Goal: Transaction & Acquisition: Book appointment/travel/reservation

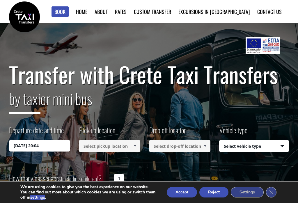
click at [49, 150] on input "18/08/2025 20:04" at bounding box center [40, 146] width 62 height 12
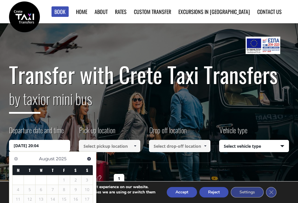
scroll to position [61, 0]
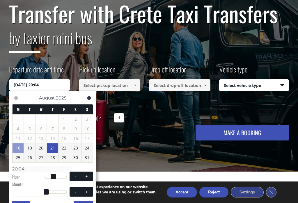
click at [53, 148] on link "21" at bounding box center [52, 148] width 11 height 9
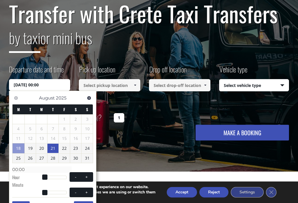
click at [87, 175] on span at bounding box center [86, 177] width 5 height 5
type input "21/08/2025 01:00"
type input "01:00"
click at [88, 177] on span at bounding box center [86, 177] width 5 height 5
type input "21/08/2025 02:00"
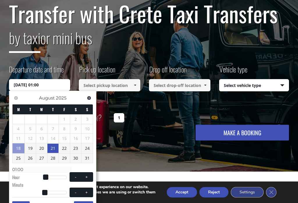
type input "02:00"
click at [88, 177] on span at bounding box center [86, 177] width 5 height 5
type input "21/08/2025 03:00"
type input "03:00"
click at [86, 178] on span at bounding box center [86, 177] width 5 height 5
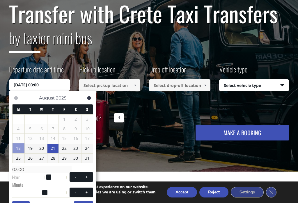
type input "21/08/2025 04:00"
type input "04:00"
click at [86, 178] on span at bounding box center [86, 177] width 5 height 5
type input "21/08/2025 05:00"
type input "05:00"
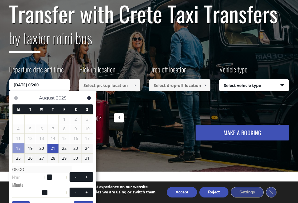
click at [84, 178] on button "+" at bounding box center [86, 178] width 10 height 6
type input "21/08/2025 06:00"
type input "06:00"
click at [85, 179] on button "+" at bounding box center [86, 178] width 10 height 6
type input "21/08/2025 07:00"
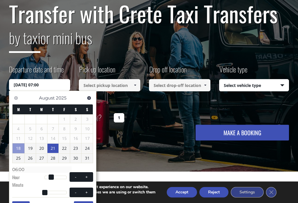
type input "07:00"
click at [83, 178] on button "+" at bounding box center [86, 178] width 10 height 6
type input "21/08/2025 08:00"
type input "08:00"
click at [84, 188] on span "- +" at bounding box center [82, 193] width 24 height 10
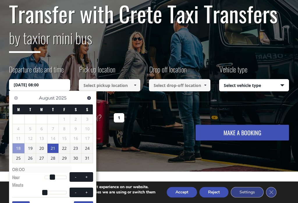
click at [85, 179] on button "+" at bounding box center [86, 178] width 10 height 6
type input "21/08/2025 09:00"
type input "09:00"
click at [85, 179] on button "+" at bounding box center [86, 178] width 10 height 6
type input "21/08/2025 10:00"
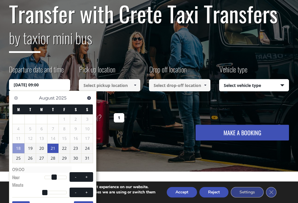
type input "10:00"
click at [84, 178] on span at bounding box center [86, 177] width 5 height 5
type input "21/08/2025 11:00"
type input "11:00"
click at [85, 179] on button "+" at bounding box center [86, 178] width 10 height 6
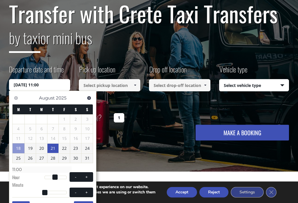
type input "21/08/2025 12:00"
type input "12:00"
click at [85, 178] on span at bounding box center [86, 177] width 5 height 5
type input "21/08/2025 13:00"
type input "13:00"
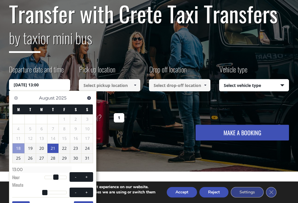
click at [85, 178] on span at bounding box center [86, 177] width 5 height 5
type input "21/08/2025 14:00"
type input "14:00"
click at [85, 178] on span at bounding box center [86, 177] width 5 height 5
type input "21/08/2025 15:00"
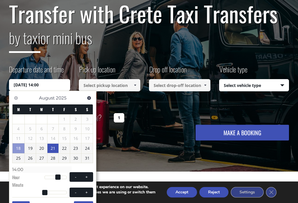
type input "15:00"
click at [76, 178] on span at bounding box center [75, 177] width 5 height 5
type input "21/08/2025 14:00"
type input "14:00"
click at [75, 178] on span at bounding box center [75, 177] width 5 height 5
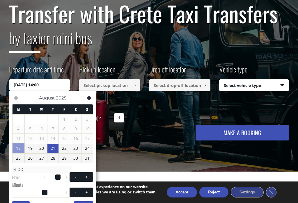
type input "21/08/2025 13:00"
type input "13:00"
click at [75, 178] on span at bounding box center [75, 177] width 5 height 5
type input "21/08/2025 12:00"
type input "12:00"
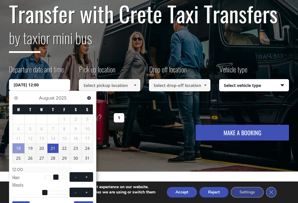
click at [76, 177] on span at bounding box center [75, 177] width 5 height 5
type input "21/08/2025 11:00"
type input "11:00"
click at [76, 177] on span at bounding box center [75, 177] width 5 height 5
type input "21/08/2025 10:00"
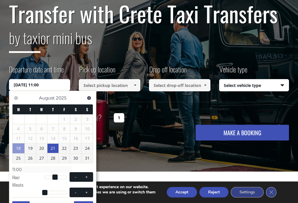
type input "10:00"
click at [91, 177] on button "+" at bounding box center [86, 178] width 10 height 6
type input "21/08/2025 11:00"
type input "11:00"
click at [88, 202] on button "Done" at bounding box center [83, 206] width 19 height 9
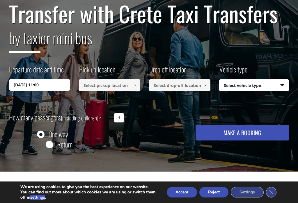
click at [138, 88] on link at bounding box center [135, 85] width 10 height 12
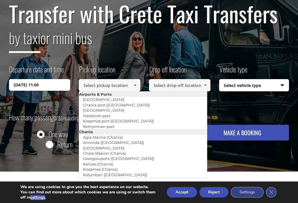
scroll to position [61, 0]
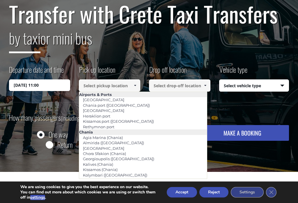
click at [136, 83] on span at bounding box center [135, 85] width 5 height 5
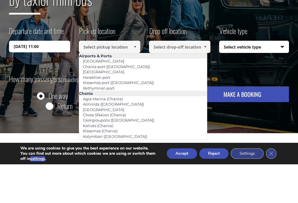
scroll to position [-3, 0]
click at [208, 80] on link at bounding box center [206, 86] width 10 height 12
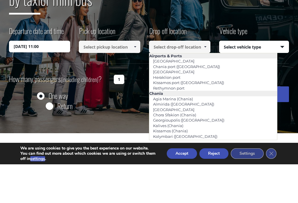
scroll to position [0, 0]
click at [209, 80] on link at bounding box center [206, 86] width 10 height 12
click at [140, 80] on link at bounding box center [135, 86] width 10 height 12
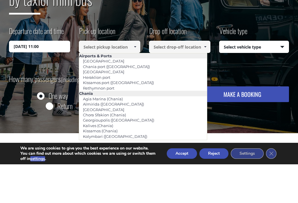
scroll to position [0, 0]
click at [135, 80] on link at bounding box center [135, 86] width 10 height 12
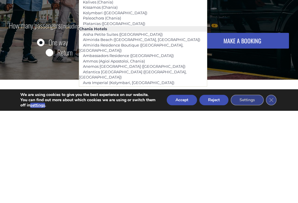
scroll to position [71, 0]
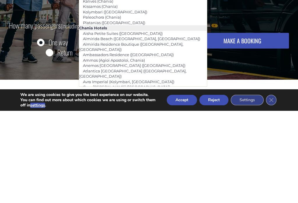
click at [147, 170] on link "Avra Imperial (Kolymbari, [GEOGRAPHIC_DATA])" at bounding box center [128, 174] width 99 height 8
type input "Avra Imperial (Kolymbari, [GEOGRAPHIC_DATA])"
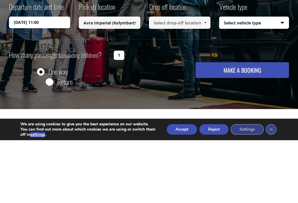
click at [117, 114] on input "1" at bounding box center [119, 118] width 10 height 9
type input "1"
click at [146, 111] on div "How many passengers (including children) ? 1 One way Return MAKE A BOOKING Plea…" at bounding box center [149, 131] width 281 height 41
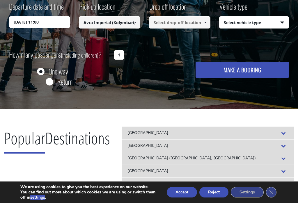
click at [123, 55] on input "1" at bounding box center [119, 54] width 10 height 9
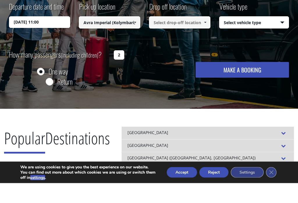
scroll to position [101, 0]
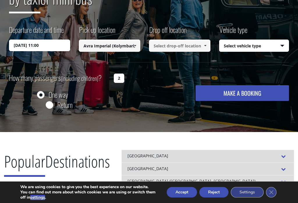
type input "2"
click at [243, 93] on button "MAKE A BOOKING" at bounding box center [243, 93] width 94 height 16
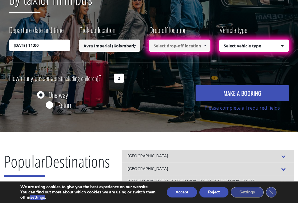
click at [206, 46] on span at bounding box center [205, 45] width 5 height 5
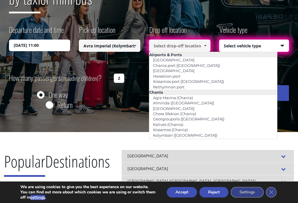
click at [206, 47] on span at bounding box center [205, 45] width 5 height 5
click at [134, 50] on link at bounding box center [135, 46] width 10 height 12
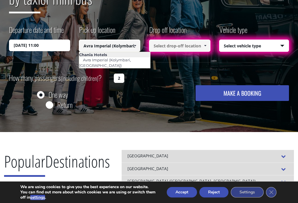
scroll to position [0, 0]
type input "Avra Imperia"
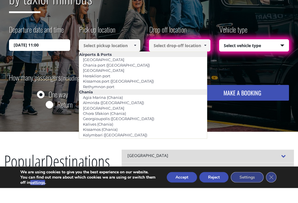
scroll to position [85, 0]
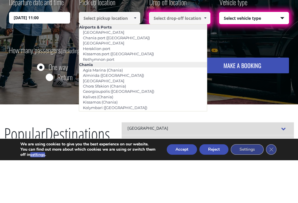
click at [121, 55] on input at bounding box center [110, 61] width 62 height 12
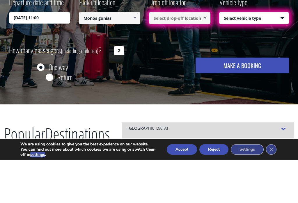
type input "Monos gonias"
click at [205, 59] on span at bounding box center [205, 61] width 5 height 5
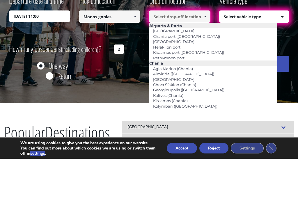
scroll to position [0, 0]
click at [187, 98] on link "Rethymnon port" at bounding box center [169, 102] width 39 height 8
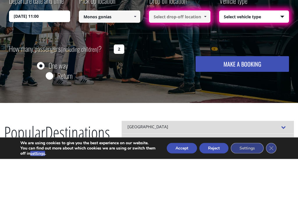
type input "Rethymnon port"
click at [270, 55] on select "Select vehicle type Taxi (4 passengers) Mercedes E Class Mini Van (7 passengers…" at bounding box center [255, 61] width 70 height 12
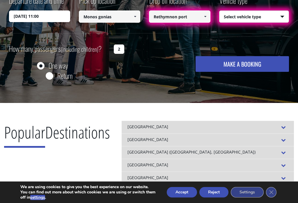
select select "540"
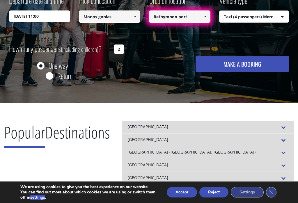
click at [256, 65] on button "MAKE A BOOKING" at bounding box center [243, 64] width 94 height 16
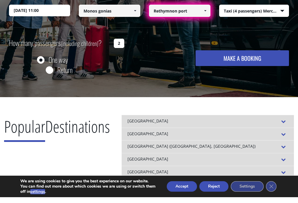
scroll to position [139, 0]
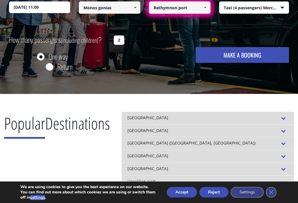
click at [30, 1] on input "21/08/2025 11:00" at bounding box center [40, 7] width 62 height 12
